Goal: Transaction & Acquisition: Purchase product/service

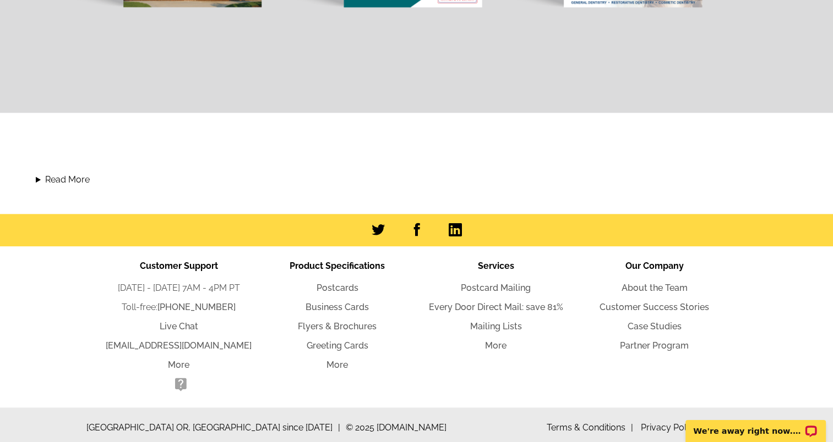
scroll to position [1138, 0]
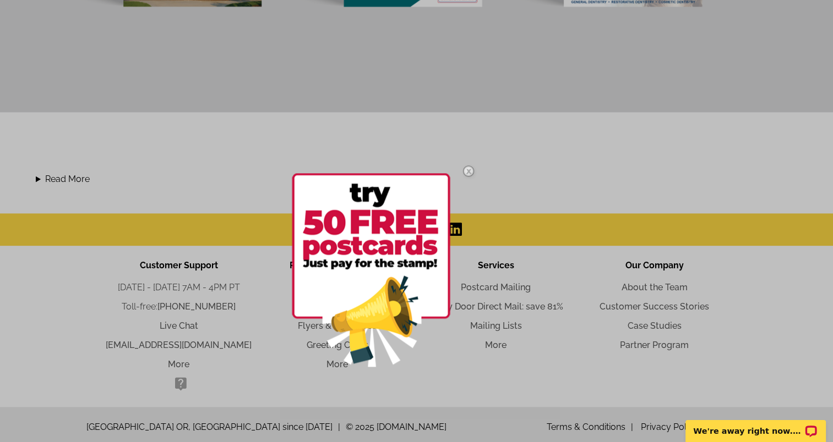
click at [470, 168] on img at bounding box center [468, 171] width 32 height 32
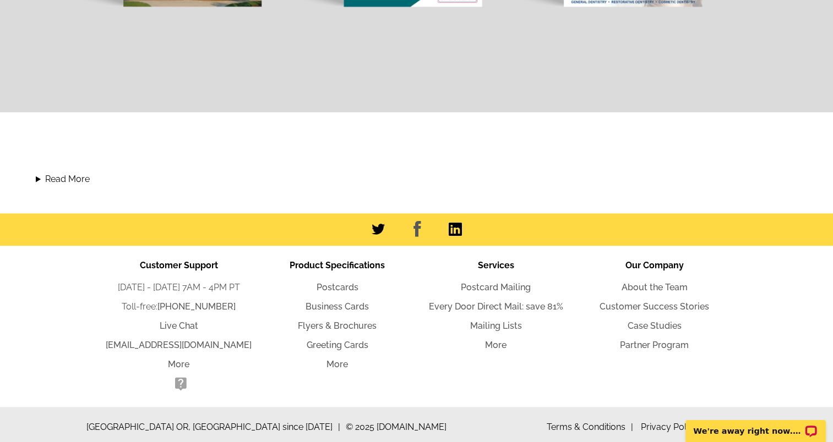
click at [417, 227] on link at bounding box center [416, 229] width 16 height 17
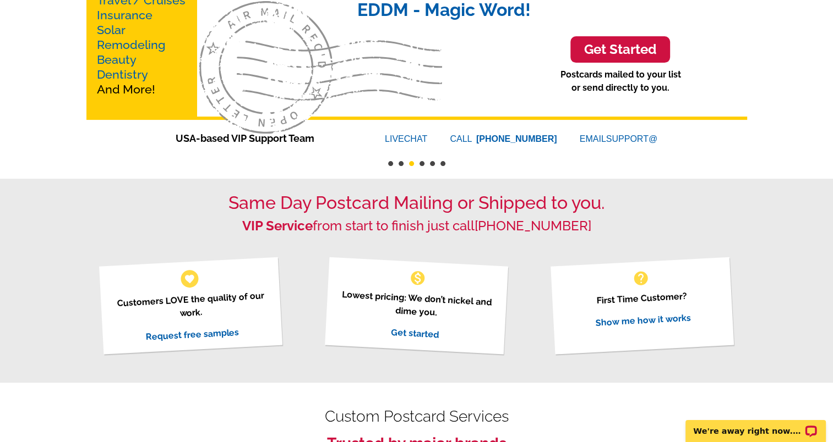
scroll to position [0, 0]
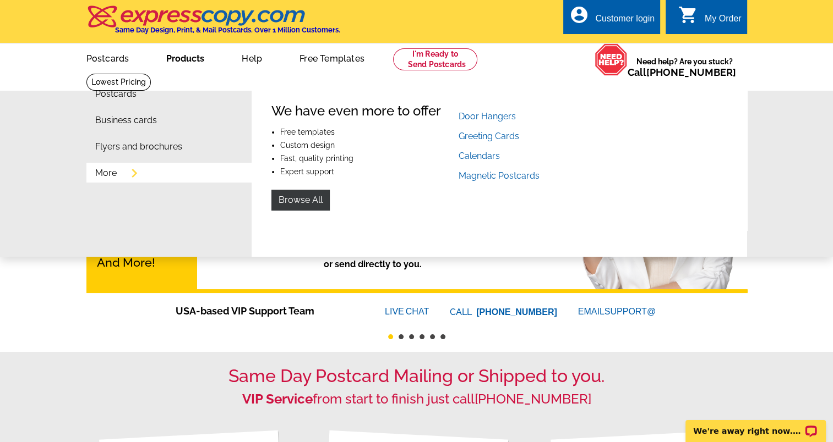
click at [110, 174] on link "More" at bounding box center [105, 173] width 21 height 9
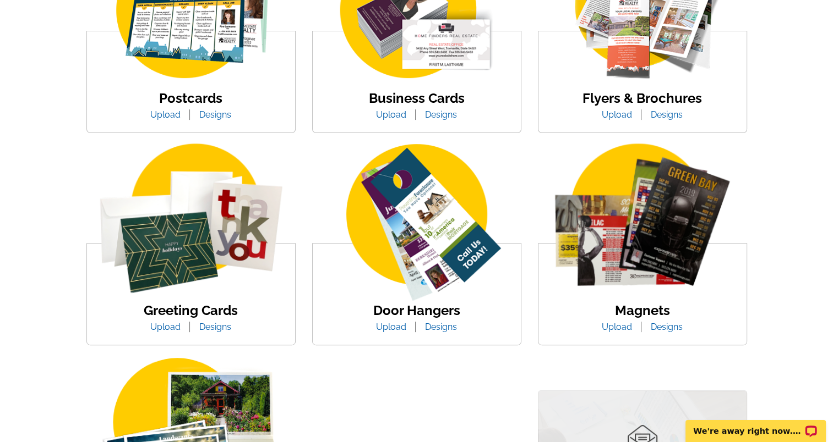
scroll to position [314, 0]
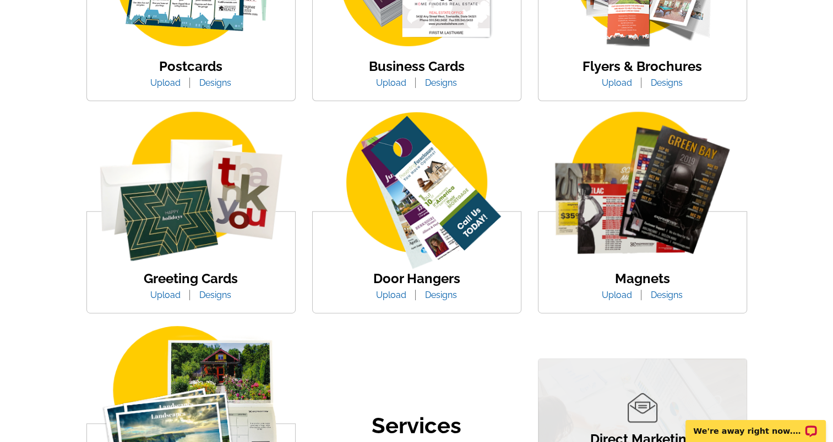
click at [431, 212] on img at bounding box center [417, 192] width 208 height 161
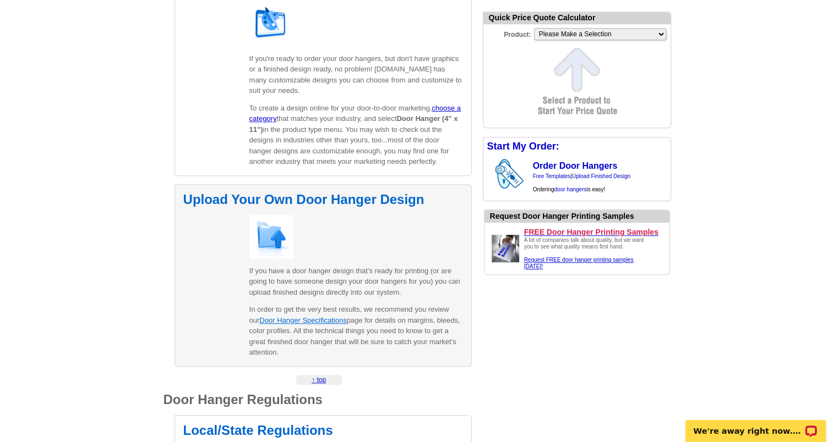
scroll to position [642, 0]
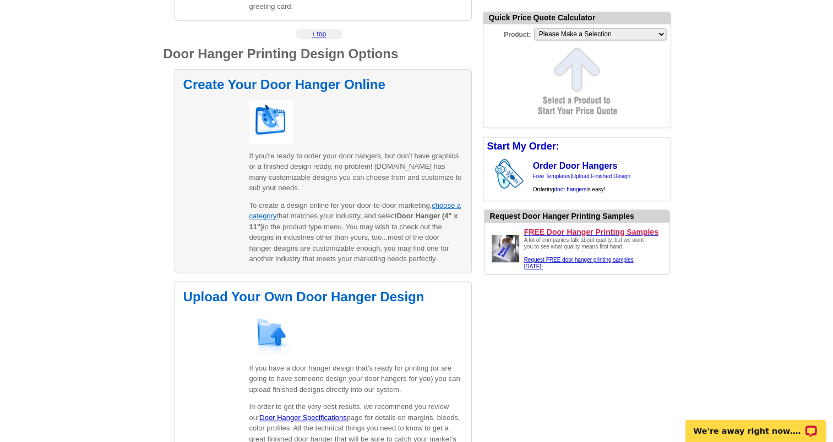
click at [260, 218] on link "choose a category" at bounding box center [354, 210] width 211 height 19
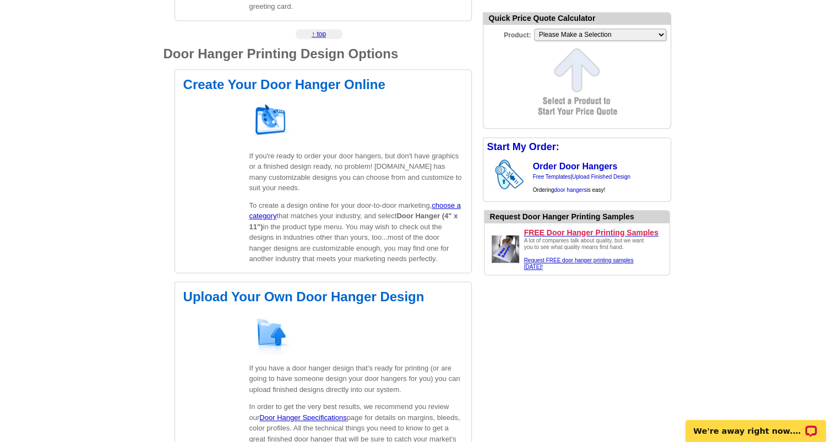
click at [598, 329] on div "expresscopy.com > Products & Services > Door Hanger Printing Door Hanger Printi…" at bounding box center [416, 21] width 528 height 1180
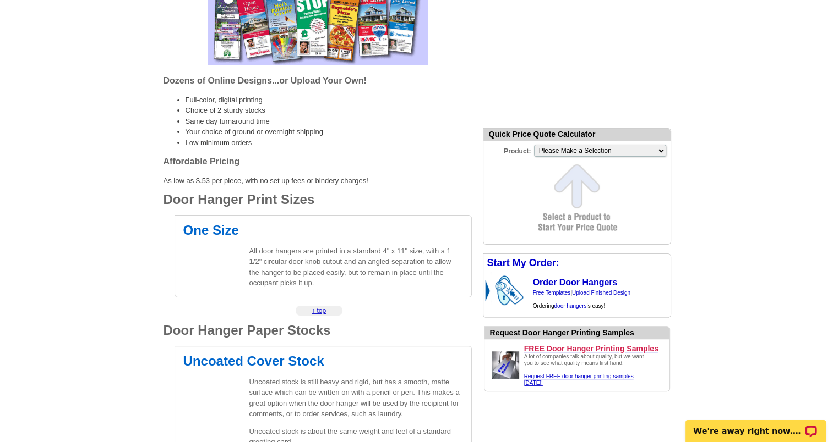
scroll to position [206, 0]
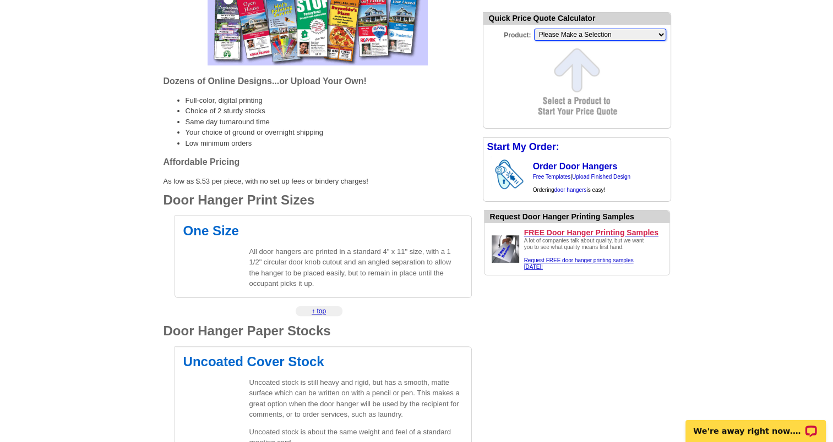
click at [606, 37] on select "Please Make a Selection Jumbo Postcard (5.5" x 8.5") Regular Postcard (4.25" x …" at bounding box center [600, 35] width 132 height 12
select select "10"
click at [534, 29] on select "Please Make a Selection Jumbo Postcard (5.5" x 8.5") Regular Postcard (4.25" x …" at bounding box center [600, 35] width 132 height 12
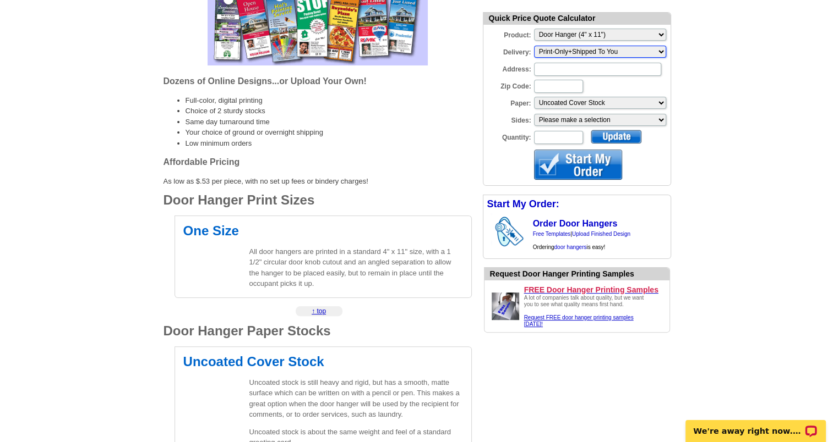
click at [622, 52] on select "Please make a selection Print-Only+Shipped To You" at bounding box center [600, 52] width 132 height 12
click at [663, 51] on select "Please make a selection Print-Only+Shipped To You" at bounding box center [600, 52] width 132 height 12
click at [615, 69] on input "Address:" at bounding box center [597, 69] width 127 height 13
type input "[STREET_ADDRESS]"
type input "08505"
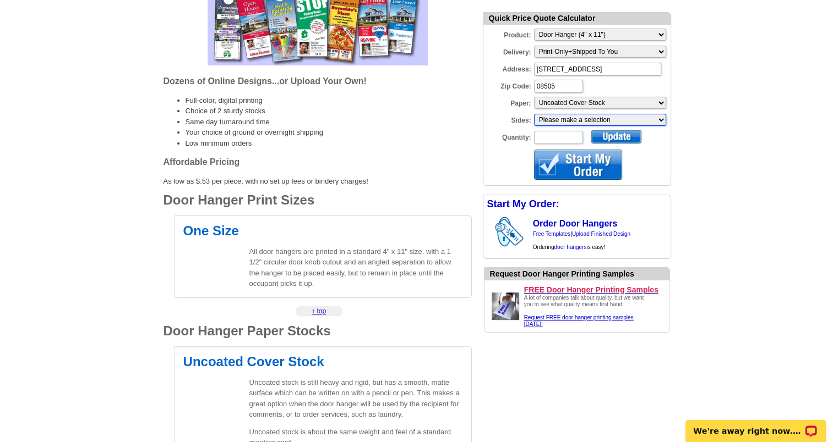
click at [612, 117] on select "Please make a selection One sided, color Two sided, color + B/W Two sided, full…" at bounding box center [600, 120] width 132 height 12
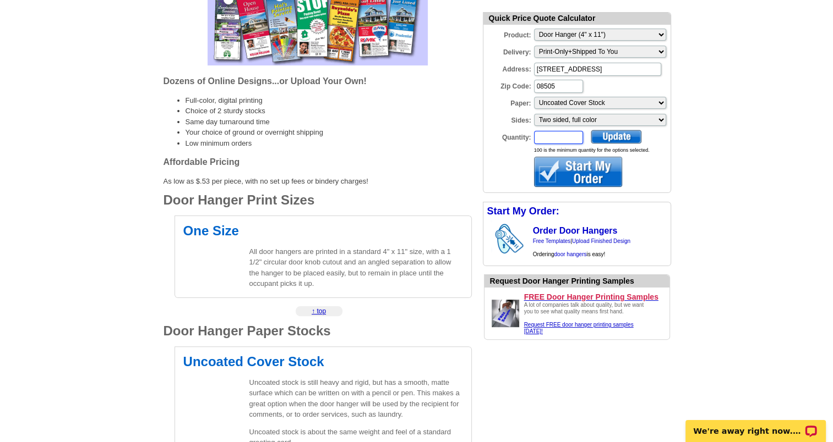
click at [570, 140] on input "Quantity:" at bounding box center [558, 137] width 49 height 13
type input "2000"
click at [617, 135] on div at bounding box center [616, 137] width 51 height 14
click at [617, 132] on div at bounding box center [616, 137] width 51 height 14
click at [586, 173] on div at bounding box center [578, 172] width 88 height 30
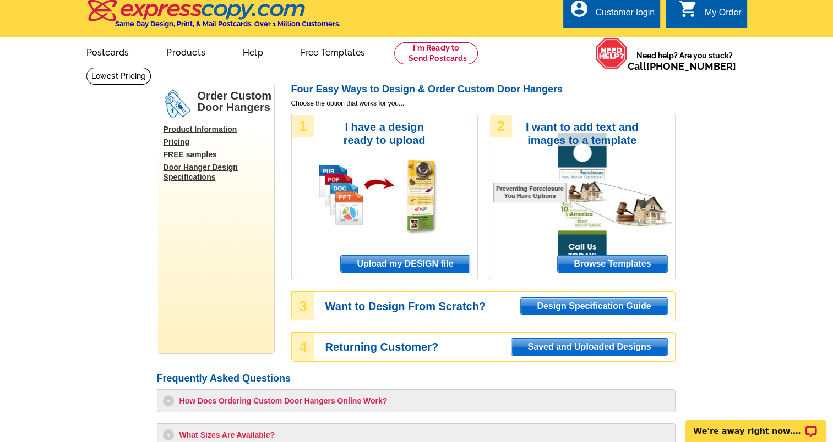
scroll to position [4, 0]
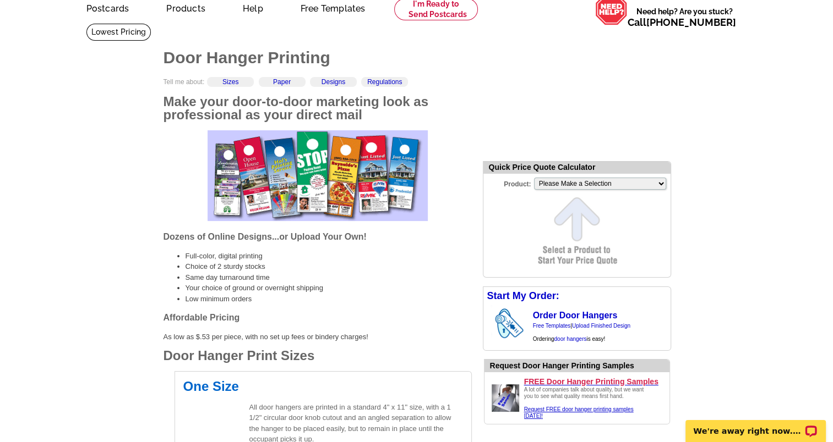
scroll to position [50, 0]
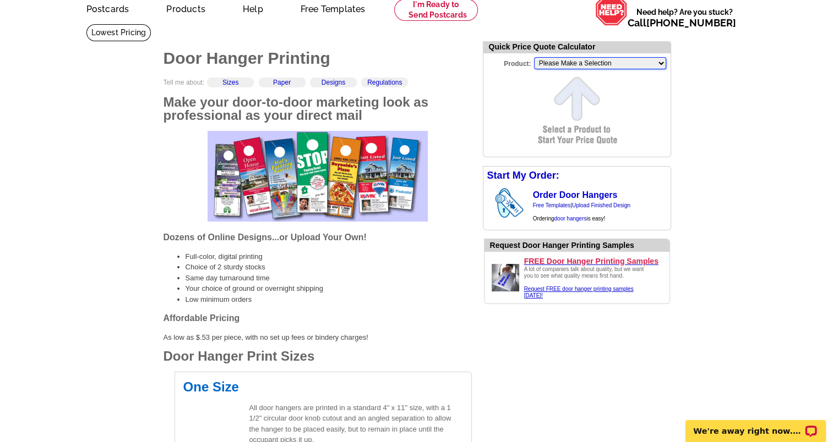
click at [604, 64] on select "Please Make a Selection Jumbo Postcard (5.5" x 8.5") Regular Postcard (4.25" x …" at bounding box center [600, 63] width 132 height 12
select select "10"
click at [534, 57] on select "Please Make a Selection Jumbo Postcard (5.5" x 8.5") Regular Postcard (4.25" x …" at bounding box center [600, 63] width 132 height 12
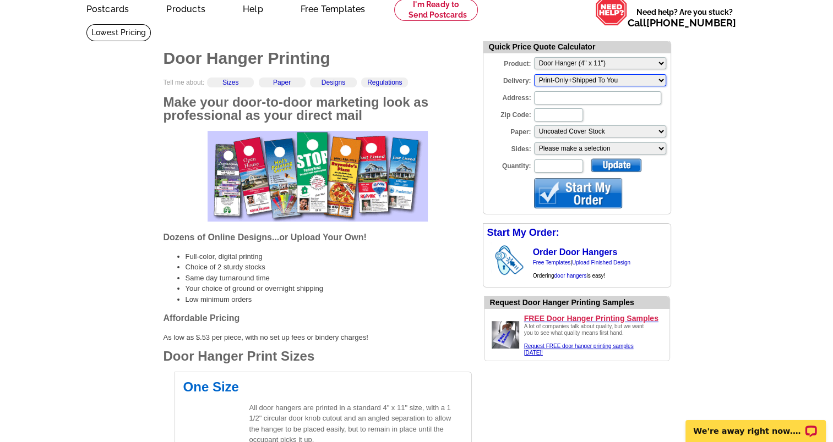
click at [586, 80] on select "Please make a selection Print-Only+Shipped To You" at bounding box center [600, 80] width 132 height 12
click at [569, 95] on input "Address:" at bounding box center [597, 97] width 127 height 13
type input "245 Spring St"
type input "08505"
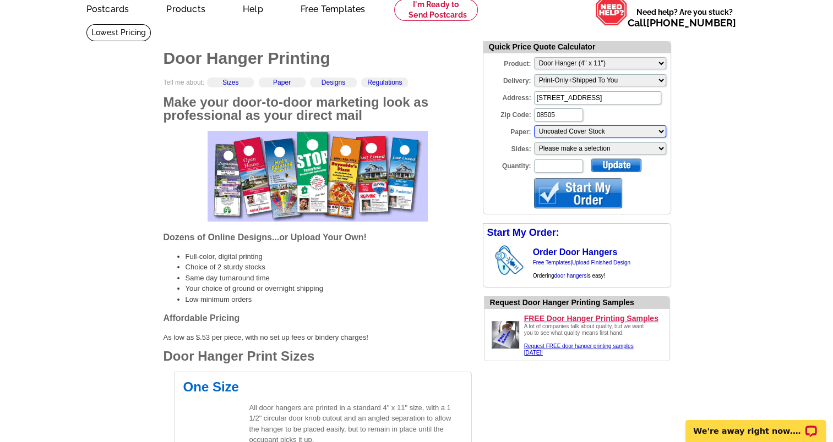
type input "2000"
click at [602, 147] on select "Please make a selection One sided, color Two sided, color + B/W Two sided, full…" at bounding box center [600, 149] width 132 height 12
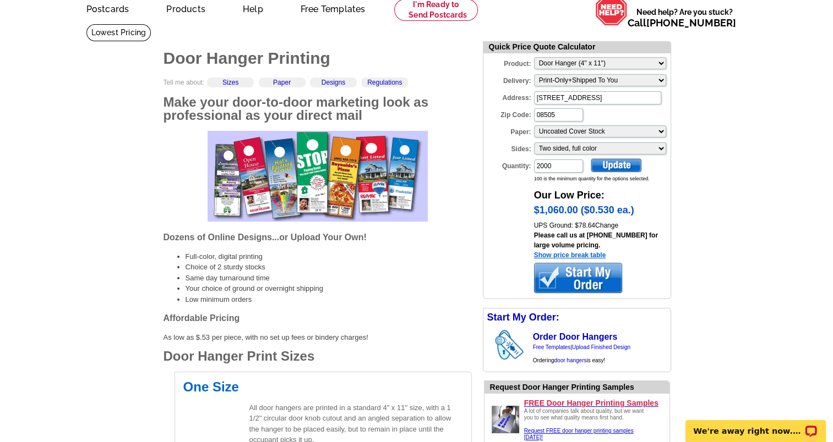
click at [586, 256] on link "Show price break table" at bounding box center [570, 256] width 72 height 8
